Goal: Task Accomplishment & Management: Complete application form

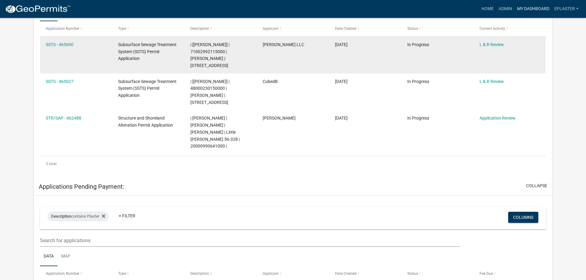
scroll to position [138, 0]
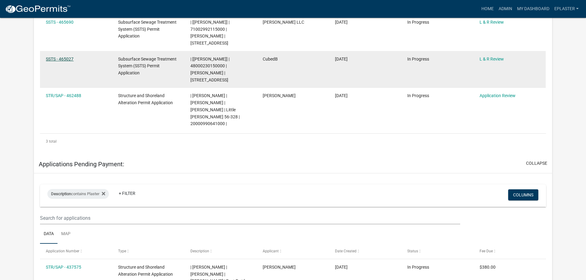
click at [62, 58] on link "SSTS - 465027" at bounding box center [60, 59] width 28 height 5
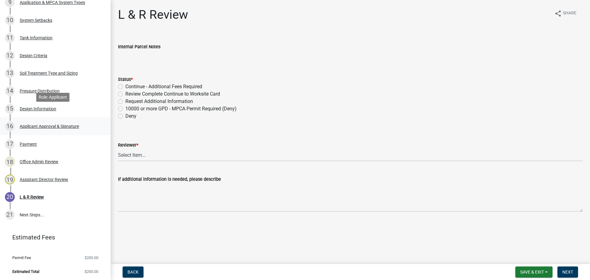
scroll to position [277, 0]
click at [49, 110] on div "Design Information" at bounding box center [38, 108] width 37 height 4
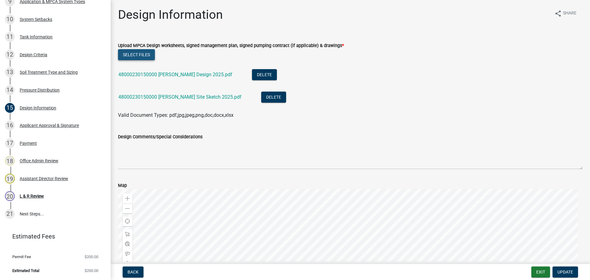
click at [121, 55] on button "Select files" at bounding box center [136, 54] width 37 height 11
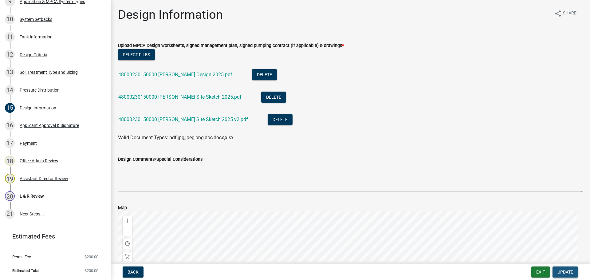
click at [567, 268] on button "Update" at bounding box center [566, 272] width 26 height 11
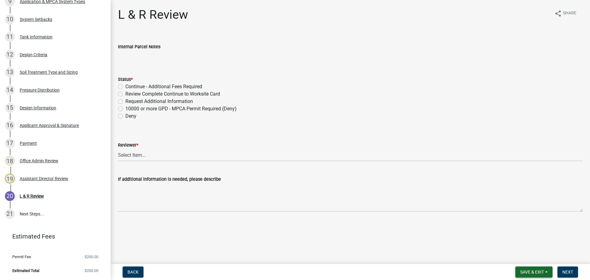
click at [542, 274] on span "Save & Exit" at bounding box center [533, 272] width 24 height 5
click at [540, 259] on button "Save & Exit" at bounding box center [528, 256] width 49 height 15
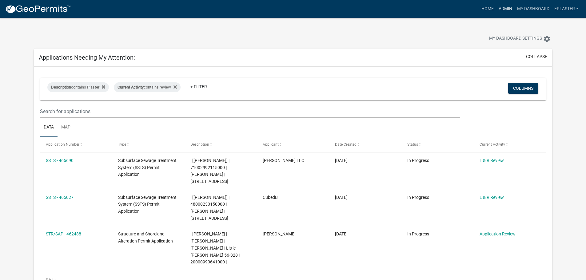
drag, startPoint x: 502, startPoint y: 8, endPoint x: 471, endPoint y: 22, distance: 34.0
click at [502, 8] on link "Admin" at bounding box center [505, 9] width 18 height 12
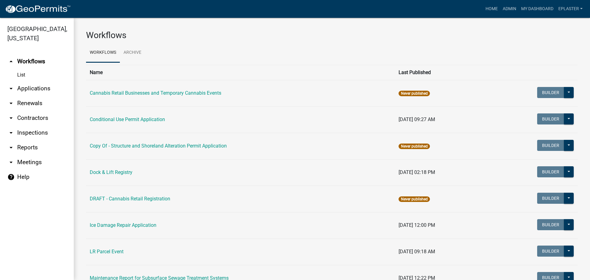
click at [32, 89] on link "arrow_drop_down Applications" at bounding box center [37, 88] width 74 height 15
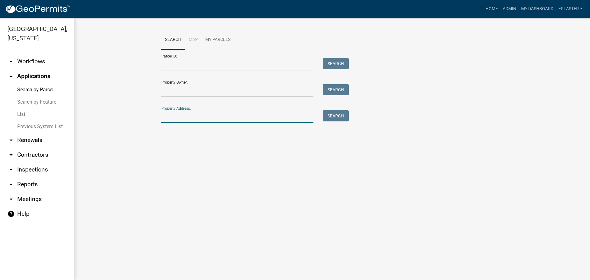
click at [188, 121] on input "Property Address:" at bounding box center [237, 116] width 152 height 13
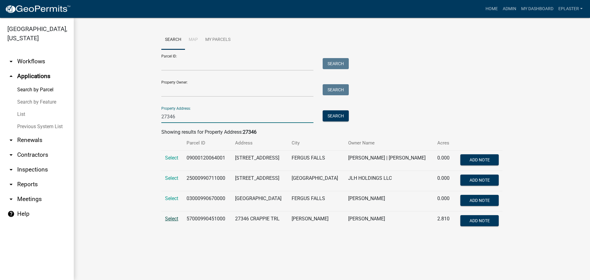
type input "27346"
click at [173, 220] on span "Select" at bounding box center [171, 219] width 13 height 6
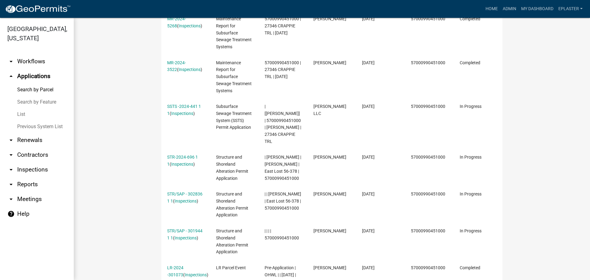
scroll to position [269, 0]
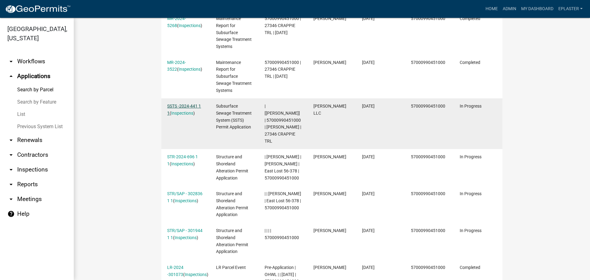
click at [195, 107] on link "SSTS -2024-441 1 1" at bounding box center [184, 110] width 34 height 12
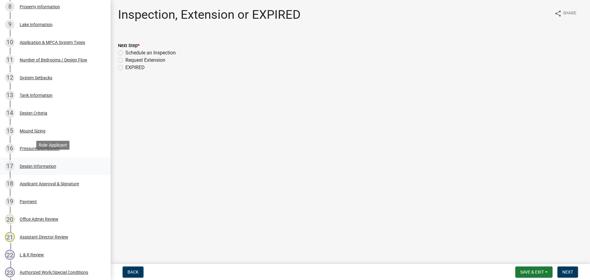
scroll to position [383, 0]
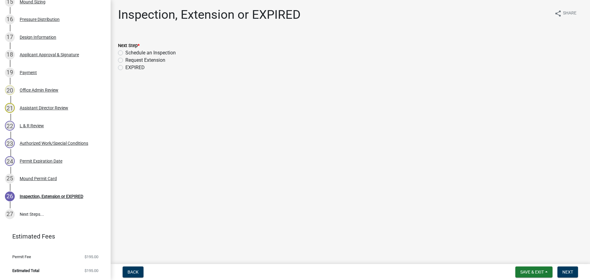
click at [125, 60] on label "Request Extension" at bounding box center [145, 60] width 40 height 7
click at [125, 60] on input "Request Extension" at bounding box center [127, 59] width 4 height 4
radio input "true"
click at [570, 273] on span "Next" at bounding box center [568, 272] width 11 height 5
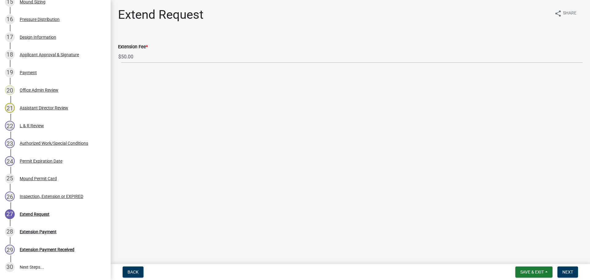
scroll to position [436, 0]
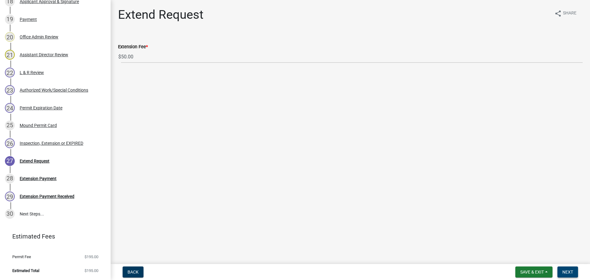
click at [572, 273] on span "Next" at bounding box center [568, 272] width 11 height 5
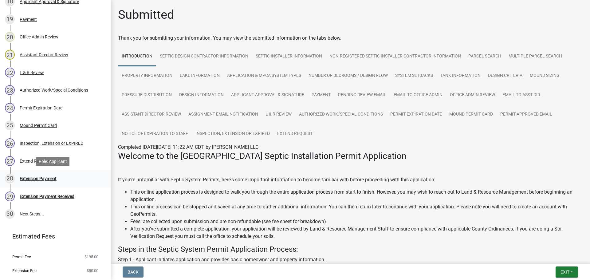
click at [68, 173] on link "28 Extension Payment" at bounding box center [55, 179] width 111 height 18
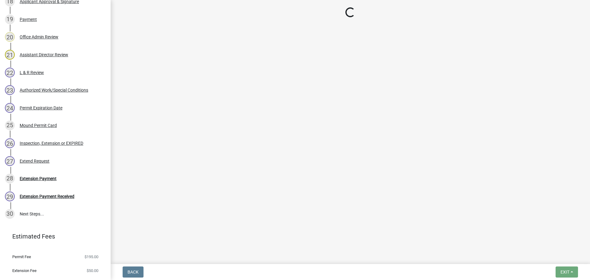
select select "3: 3"
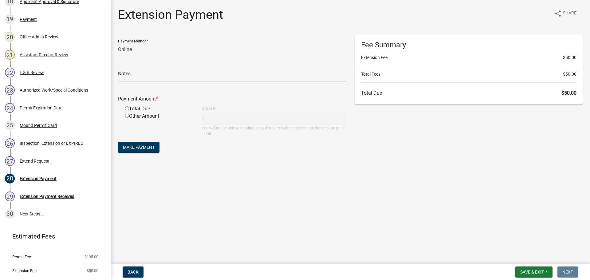
click at [127, 108] on input "radio" at bounding box center [127, 108] width 4 height 4
radio input "true"
type input "50"
click at [142, 147] on span "Make Payment" at bounding box center [139, 147] width 32 height 5
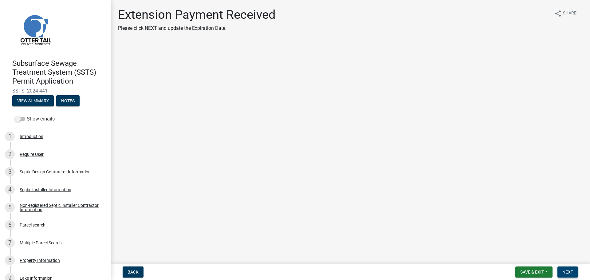
click at [566, 270] on span "Next" at bounding box center [568, 272] width 11 height 5
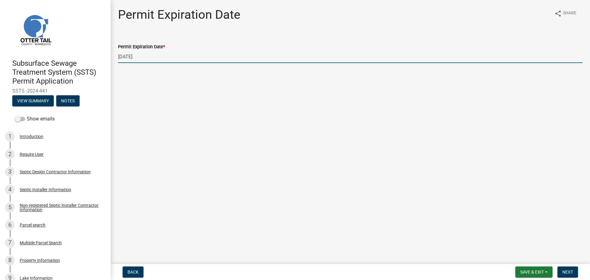
click at [165, 54] on input "09/17/2025" at bounding box center [350, 56] width 465 height 13
type input "09/17/2026"
click at [575, 271] on button "Next" at bounding box center [568, 272] width 21 height 11
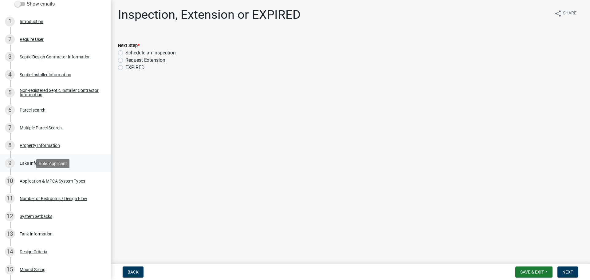
scroll to position [115, 0]
click at [39, 113] on div "6 Parcel search" at bounding box center [53, 110] width 96 height 10
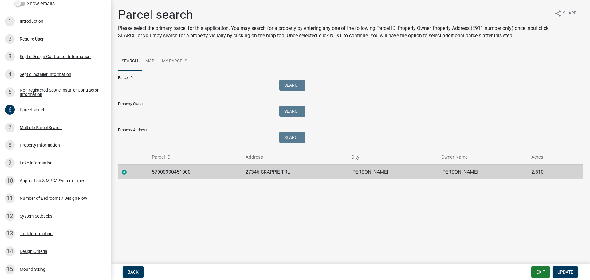
click at [183, 169] on td "57000990451000" at bounding box center [195, 172] width 94 height 15
copy td "57000990451000"
click at [538, 272] on button "Exit" at bounding box center [541, 272] width 19 height 11
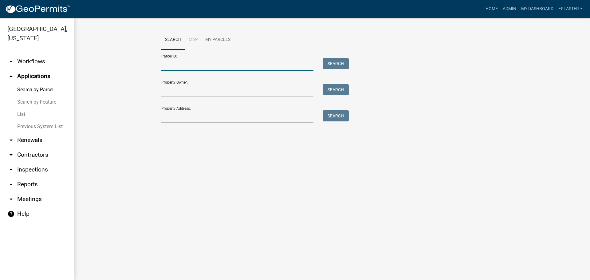
click at [185, 66] on input "Parcel ID:" at bounding box center [237, 64] width 152 height 13
paste input "57000990451000"
type input "57000990451000"
click at [332, 64] on button "Search" at bounding box center [336, 63] width 26 height 11
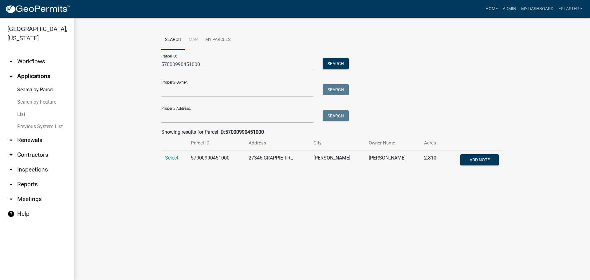
drag, startPoint x: 173, startPoint y: 157, endPoint x: 174, endPoint y: 153, distance: 4.3
click at [173, 157] on span "Select" at bounding box center [171, 158] width 13 height 6
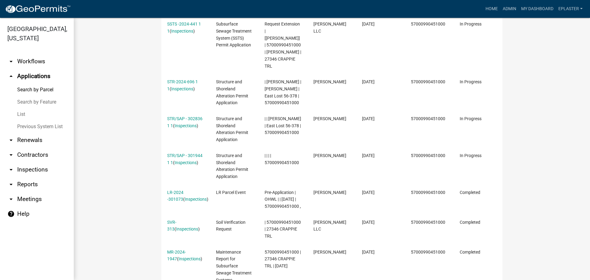
scroll to position [346, 0]
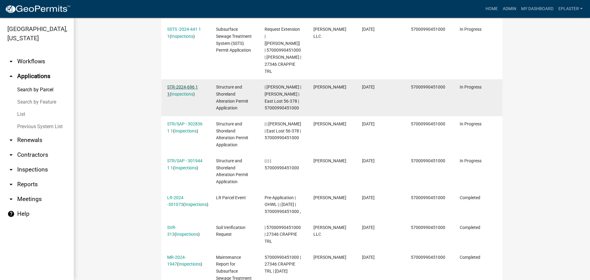
click at [192, 85] on link "STR-2024-696 1 1" at bounding box center [182, 91] width 31 height 12
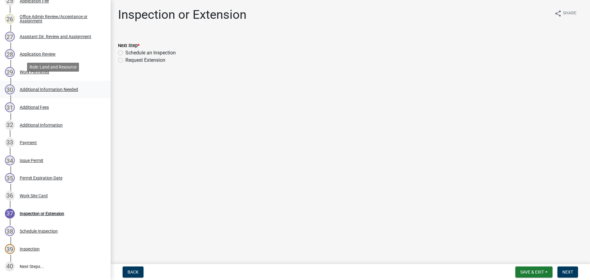
scroll to position [577, 0]
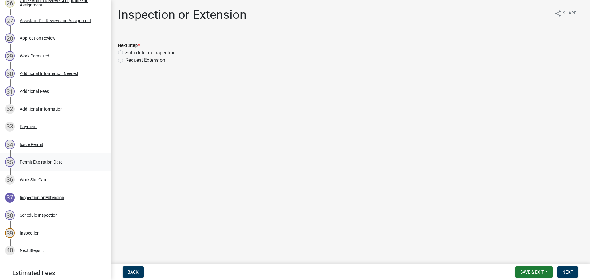
drag, startPoint x: 59, startPoint y: 169, endPoint x: 62, endPoint y: 165, distance: 5.0
click at [62, 165] on div "35 Permit Expiration Date" at bounding box center [53, 162] width 96 height 10
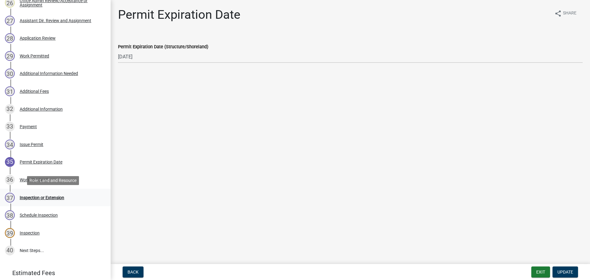
click at [59, 196] on div "Inspection or Extension" at bounding box center [42, 198] width 45 height 4
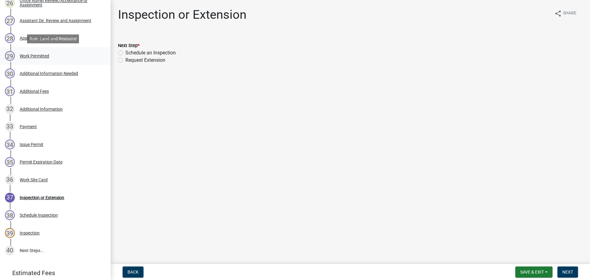
click at [39, 56] on div "Work Permitted" at bounding box center [35, 56] width 30 height 4
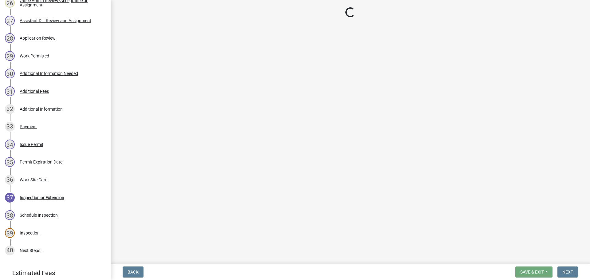
select select "f6a741f6-6d10-4601-9562-2e8ce244b7e0"
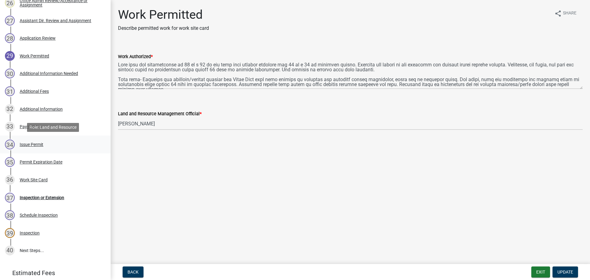
click at [40, 145] on div "Issue Permit" at bounding box center [32, 144] width 24 height 4
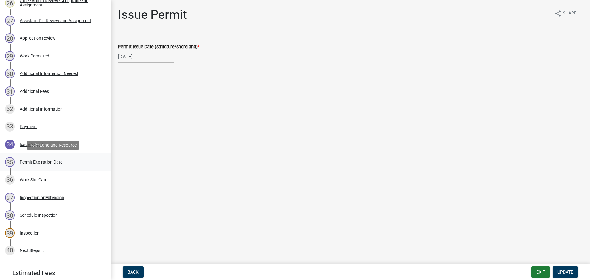
click at [70, 158] on div "35 Permit Expiration Date" at bounding box center [53, 162] width 96 height 10
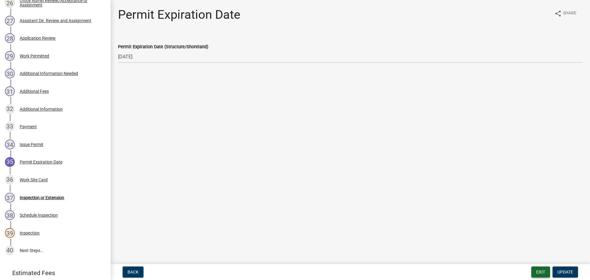
click at [540, 273] on button "Exit" at bounding box center [541, 272] width 19 height 11
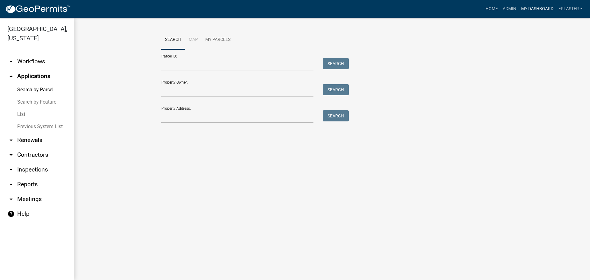
click at [546, 7] on link "My Dashboard" at bounding box center [537, 9] width 37 height 12
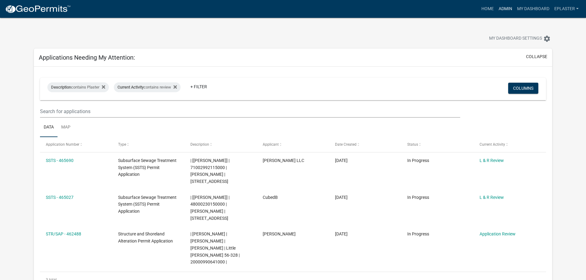
click at [505, 7] on link "Admin" at bounding box center [505, 9] width 18 height 12
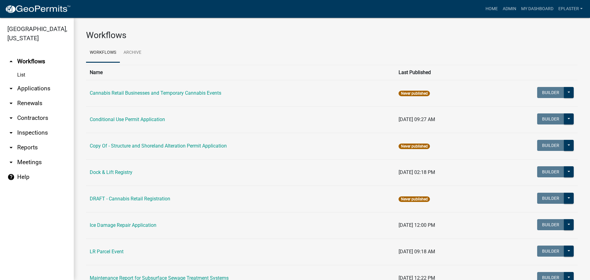
click at [34, 91] on link "arrow_drop_down Applications" at bounding box center [37, 88] width 74 height 15
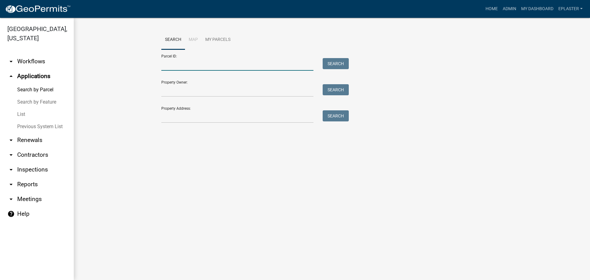
click at [234, 69] on input "Parcel ID:" at bounding box center [237, 64] width 152 height 13
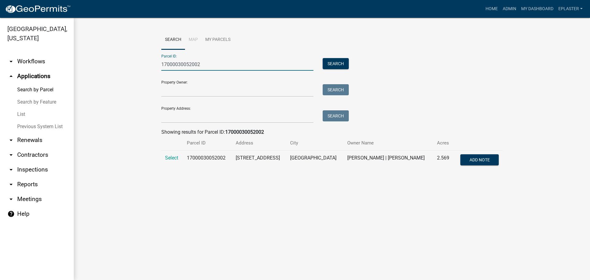
type input "17000030052002"
click at [171, 153] on td "Select" at bounding box center [172, 161] width 22 height 20
click at [169, 157] on span "Select" at bounding box center [171, 158] width 13 height 6
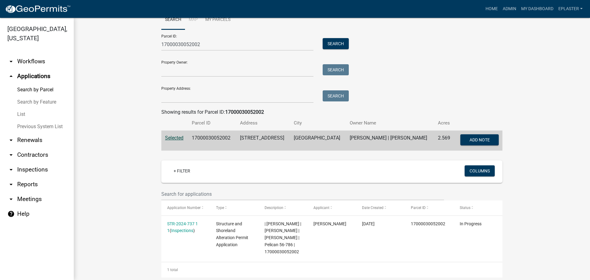
scroll to position [142, 0]
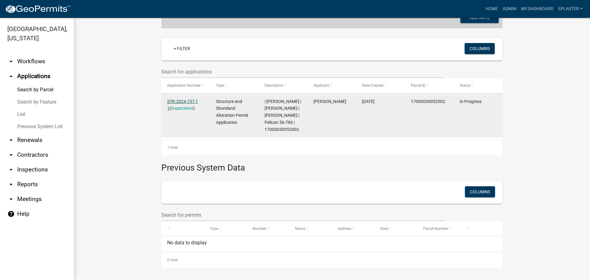
click at [191, 100] on link "STR-2024-737 1 1" at bounding box center [182, 105] width 31 height 12
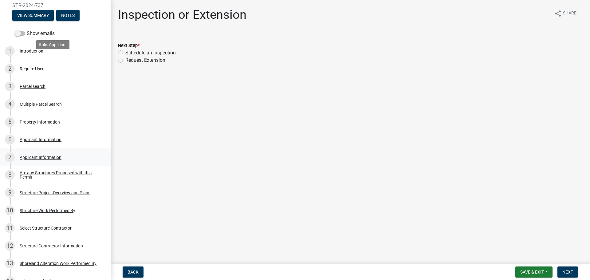
scroll to position [108, 0]
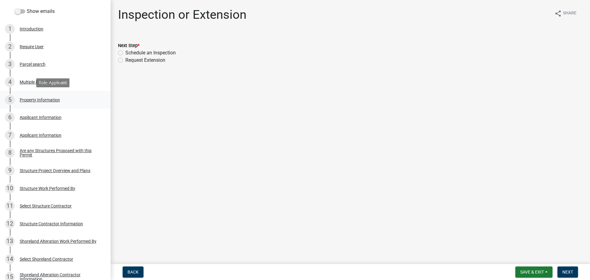
drag, startPoint x: 61, startPoint y: 100, endPoint x: 91, endPoint y: 105, distance: 30.6
click at [61, 100] on div "5 Property Information" at bounding box center [53, 100] width 96 height 10
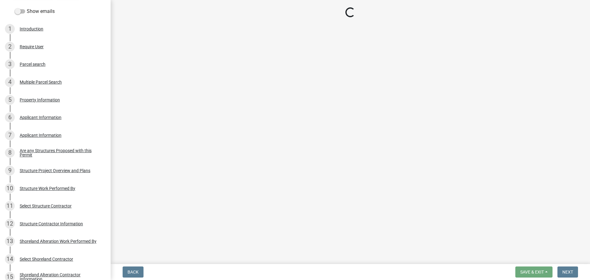
select select "758382b1-a9b7-40fb-b133-d60fa51a6422"
select select "bc95ce3f-9706-43bd-97a5-80c1e912429f"
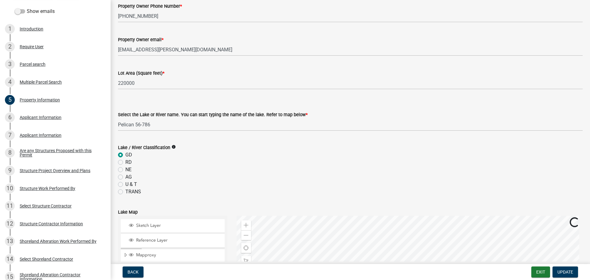
scroll to position [0, 0]
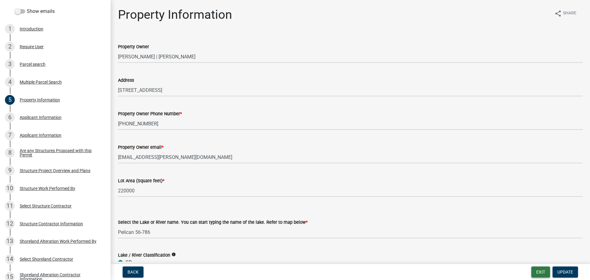
click at [546, 271] on button "Exit" at bounding box center [541, 272] width 19 height 11
